Goal: Information Seeking & Learning: Learn about a topic

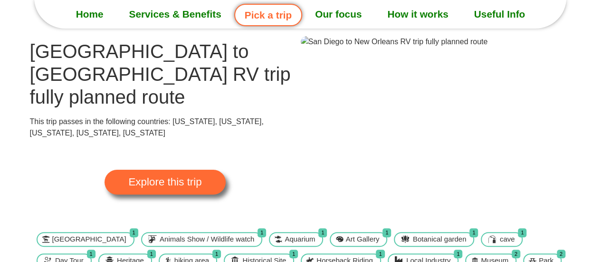
scroll to position [47, 0]
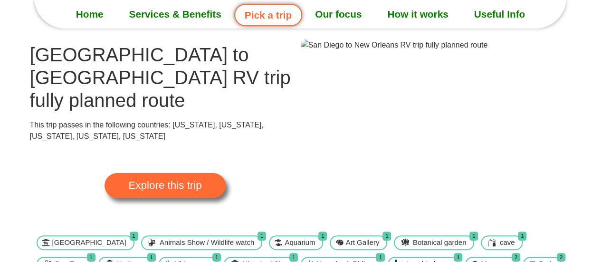
click at [196, 180] on span "Explore this trip" at bounding box center [164, 185] width 73 height 10
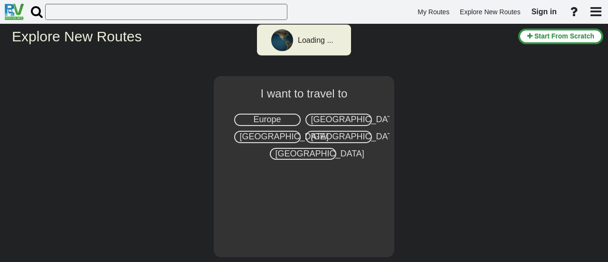
select select "number:2"
